Goal: Navigation & Orientation: Find specific page/section

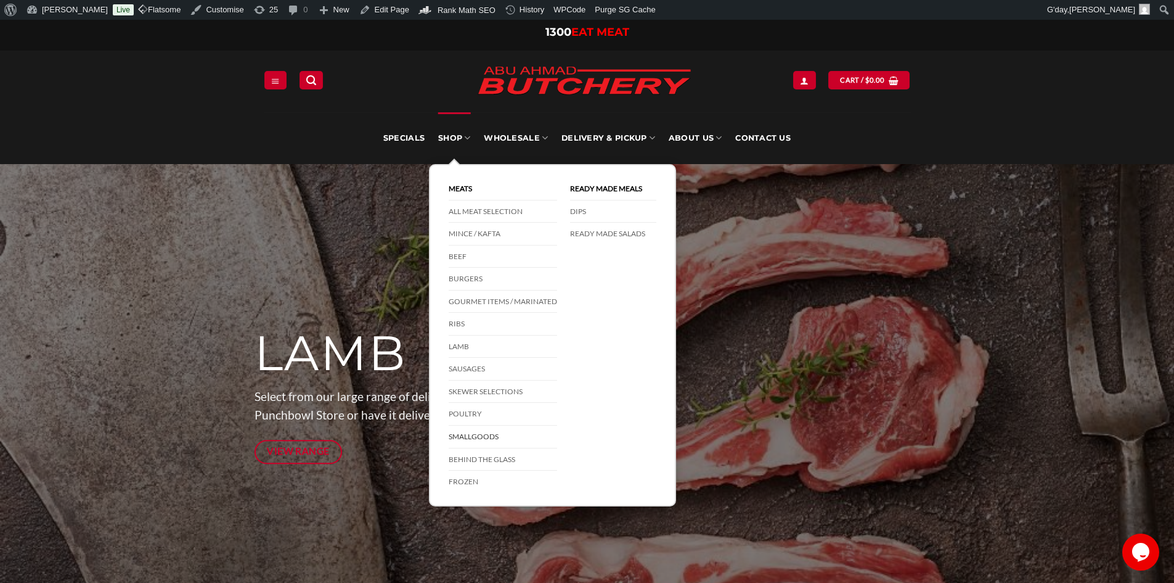
click at [475, 435] on link "Smallgoods" at bounding box center [503, 436] width 109 height 23
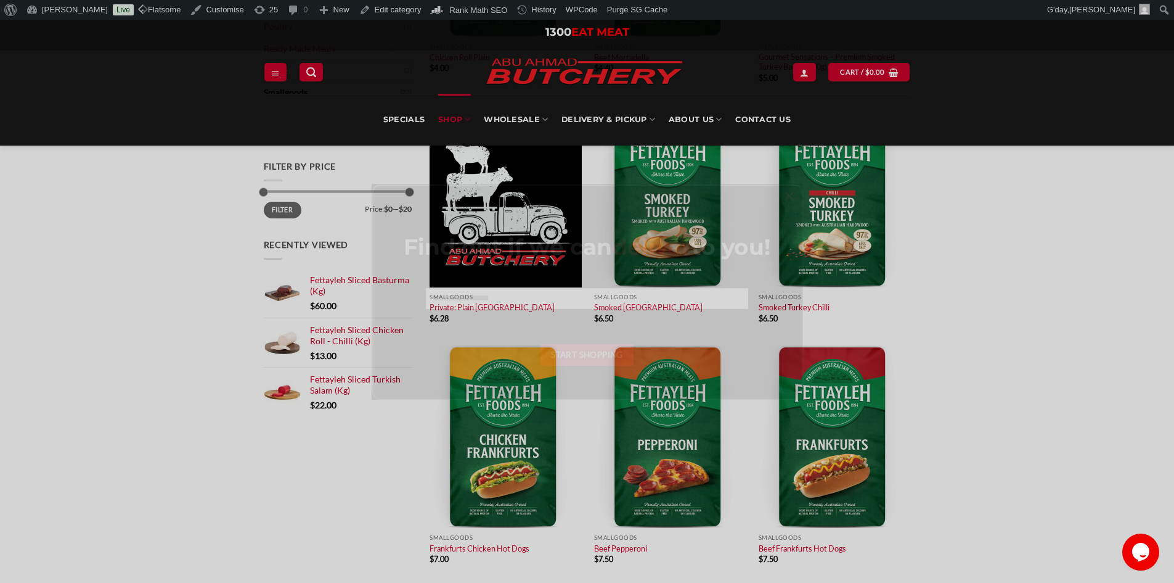
scroll to position [370, 0]
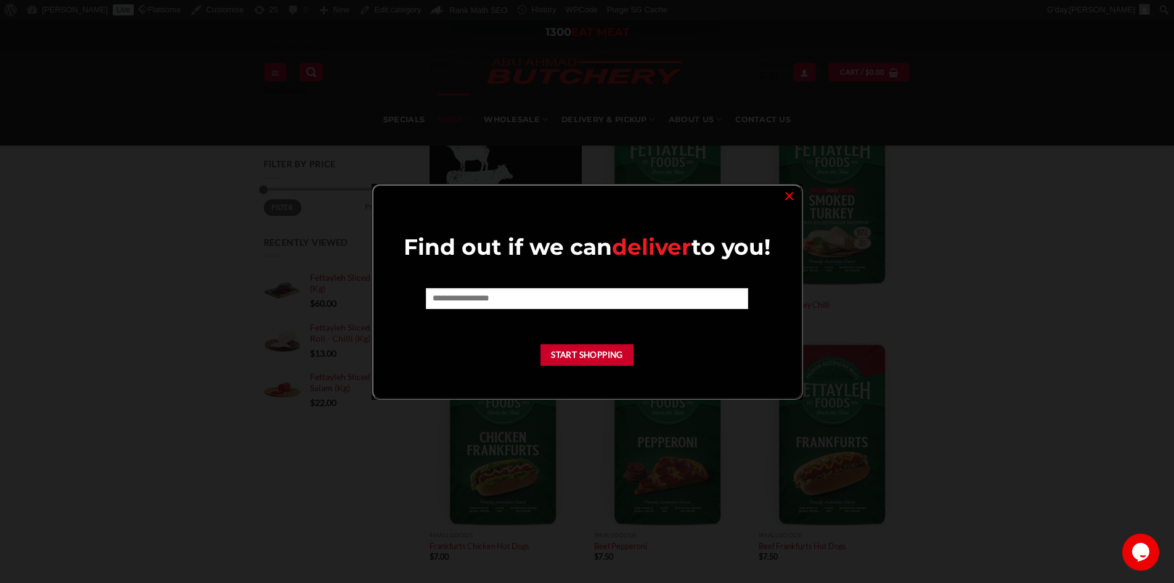
click at [792, 197] on link "×" at bounding box center [789, 195] width 18 height 17
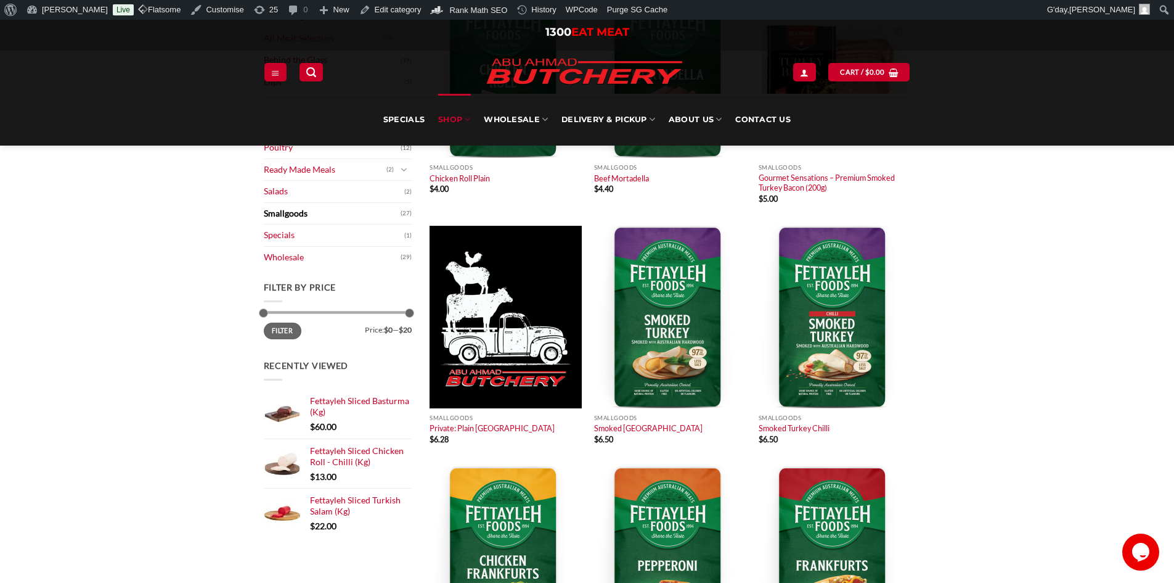
scroll to position [185, 0]
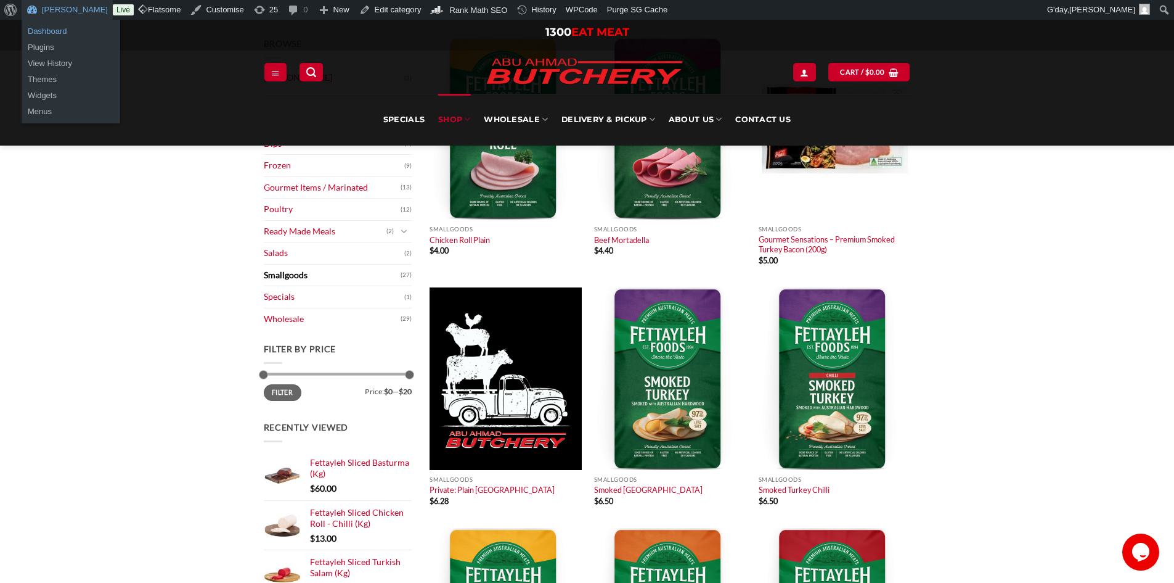
click at [69, 30] on link "Dashboard" at bounding box center [71, 31] width 99 height 16
